Goal: Task Accomplishment & Management: Manage account settings

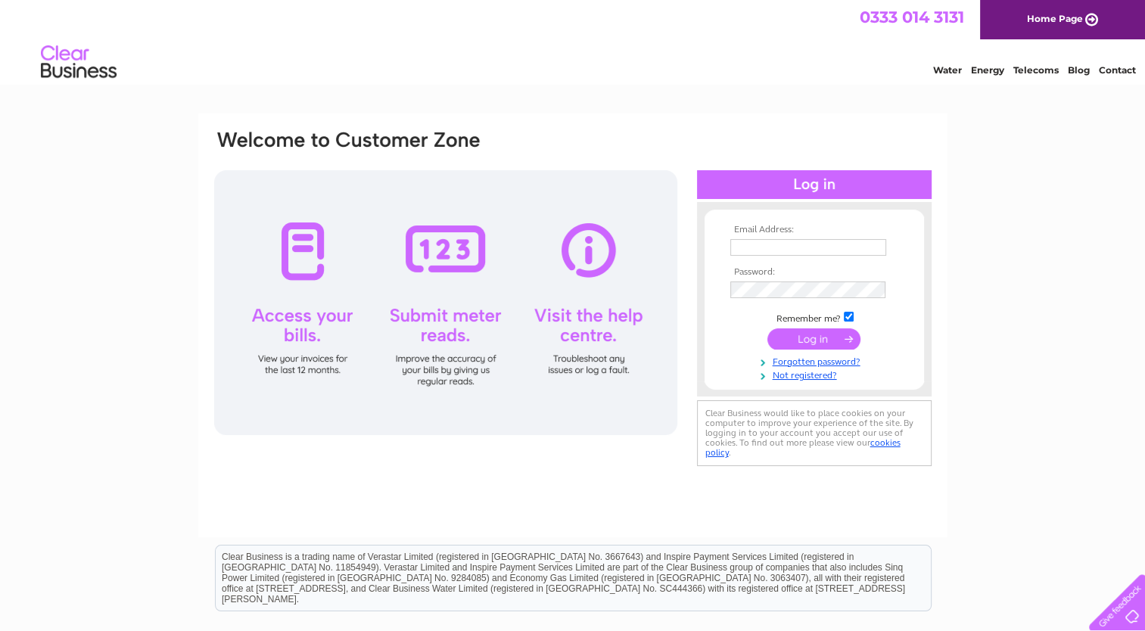
type input "ctaggart@qcd.org.uk"
click at [813, 344] on input "submit" at bounding box center [813, 338] width 93 height 21
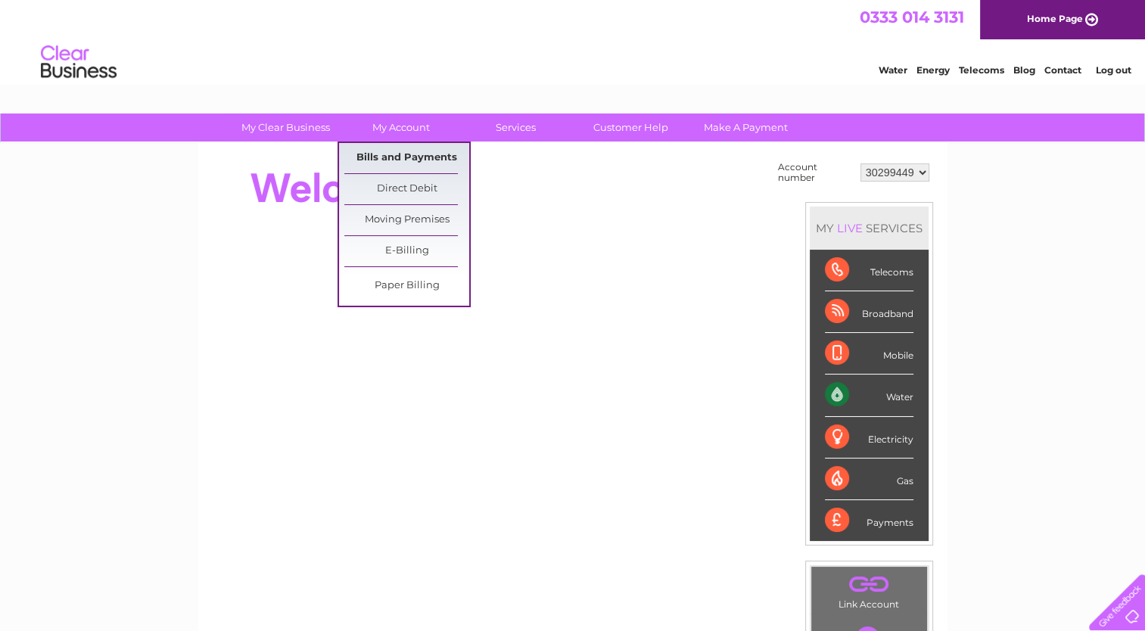
click at [406, 154] on link "Bills and Payments" at bounding box center [406, 158] width 125 height 30
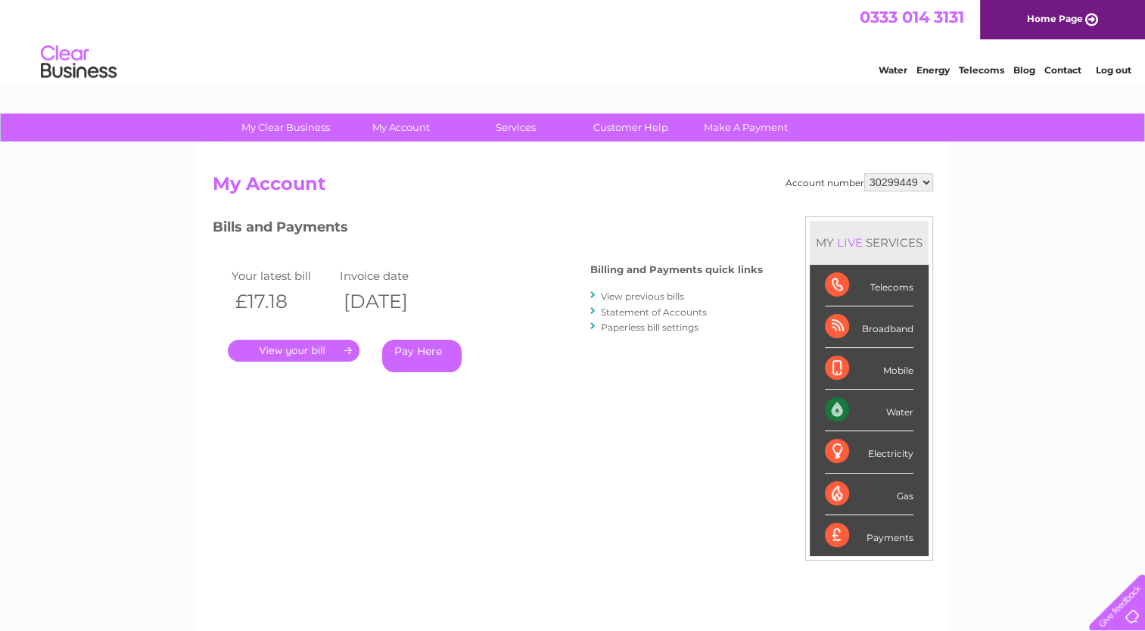
click at [314, 347] on link "." at bounding box center [294, 351] width 132 height 22
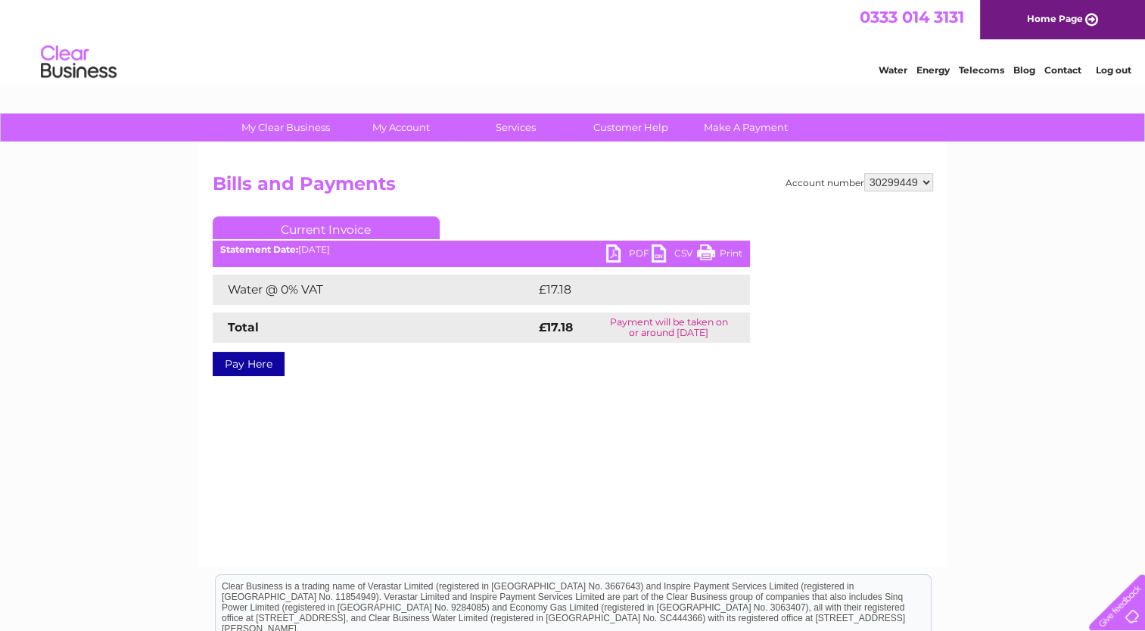
click at [633, 256] on link "PDF" at bounding box center [628, 255] width 45 height 22
